Goal: Information Seeking & Learning: Learn about a topic

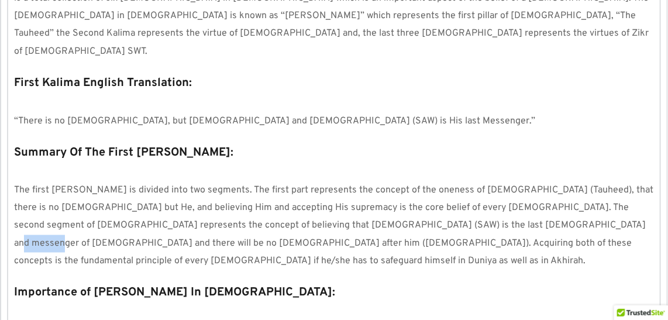
scroll to position [584, 0]
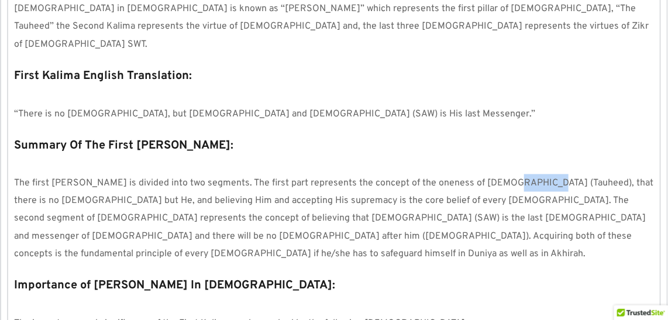
drag, startPoint x: 530, startPoint y: 144, endPoint x: 489, endPoint y: 144, distance: 40.4
click at [489, 177] on span "The first [PERSON_NAME] is divided into two segments. The first part represents…" at bounding box center [334, 218] width 641 height 83
drag, startPoint x: 554, startPoint y: 180, endPoint x: 518, endPoint y: 180, distance: 35.7
click at [518, 180] on span "The first [PERSON_NAME] is divided into two segments. The first part represents…" at bounding box center [334, 218] width 641 height 83
click at [298, 217] on div "1 2 3 Kalimah At-Tayyibah means "The Words of Purity" Defining the First Kalima…" at bounding box center [333, 253] width 651 height 1054
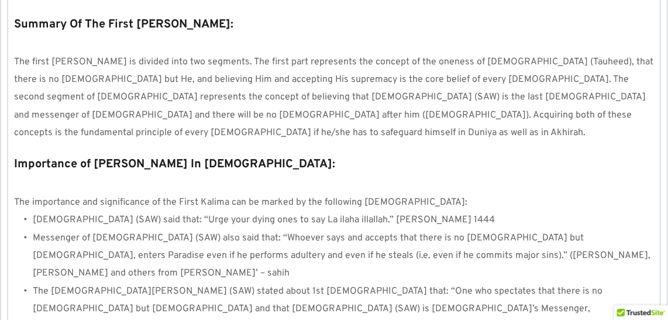
scroll to position [709, 0]
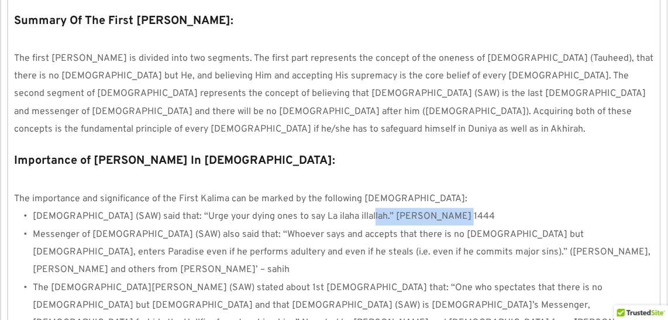
drag, startPoint x: 446, startPoint y: 158, endPoint x: 351, endPoint y: 158, distance: 94.7
click at [351, 208] on li "[DEMOGRAPHIC_DATA] (SAW) said that: “Urge your dying ones to say La ilaha illal…" at bounding box center [343, 217] width 621 height 18
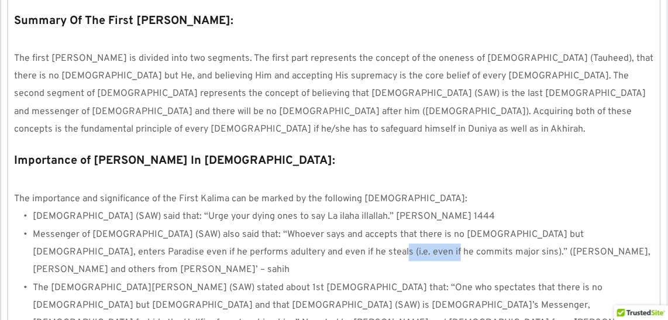
drag, startPoint x: 253, startPoint y: 195, endPoint x: 315, endPoint y: 198, distance: 62.0
click at [315, 229] on span "Messenger of [DEMOGRAPHIC_DATA] (SAW) also said that: “Whoever says and accepts…" at bounding box center [343, 252] width 620 height 47
drag, startPoint x: 498, startPoint y: 197, endPoint x: 468, endPoint y: 196, distance: 29.8
click at [468, 226] on li "Messenger of [DEMOGRAPHIC_DATA] (SAW) also said that: “Whoever says and accepts…" at bounding box center [343, 252] width 621 height 53
drag, startPoint x: 449, startPoint y: 196, endPoint x: 392, endPoint y: 192, distance: 57.4
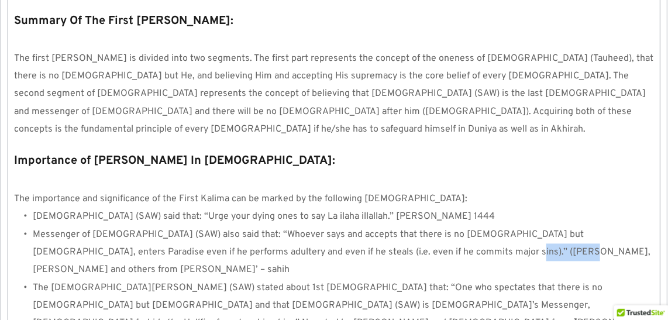
click at [392, 229] on span "Messenger of [DEMOGRAPHIC_DATA] (SAW) also said that: “Whoever says and accepts…" at bounding box center [343, 252] width 620 height 47
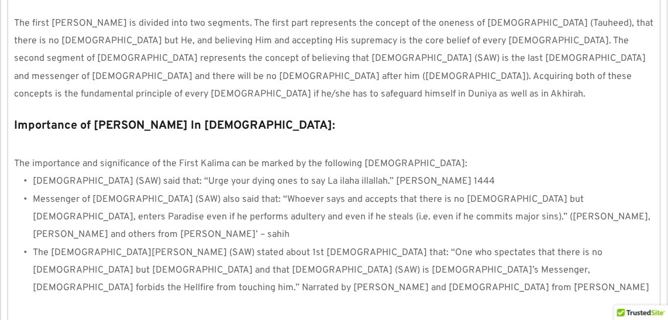
scroll to position [753, 0]
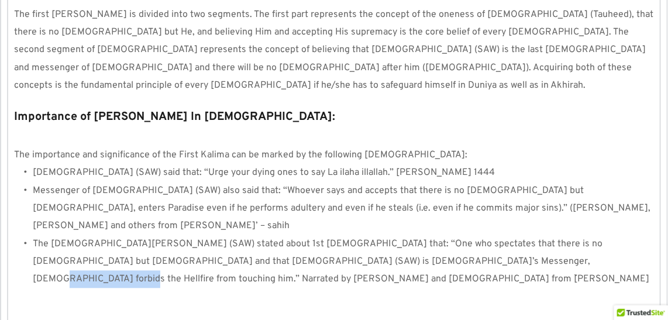
drag, startPoint x: 512, startPoint y: 187, endPoint x: 429, endPoint y: 185, distance: 83.0
click at [429, 236] on li "The [DEMOGRAPHIC_DATA][PERSON_NAME] (SAW) stated about 1st [DEMOGRAPHIC_DATA] t…" at bounding box center [343, 262] width 621 height 53
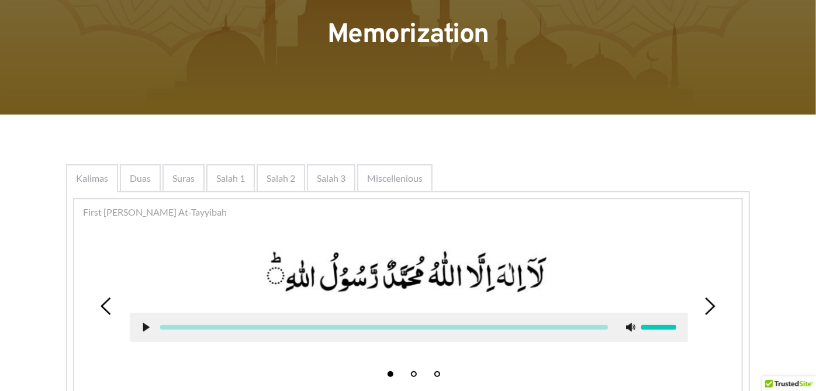
scroll to position [87, 0]
